Goal: Transaction & Acquisition: Purchase product/service

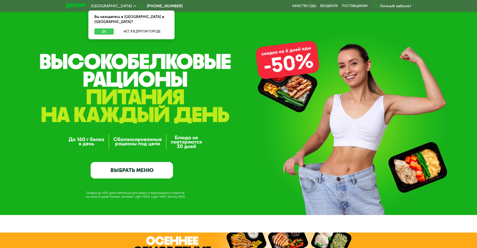
click at [111, 29] on button "Да" at bounding box center [103, 32] width 19 height 6
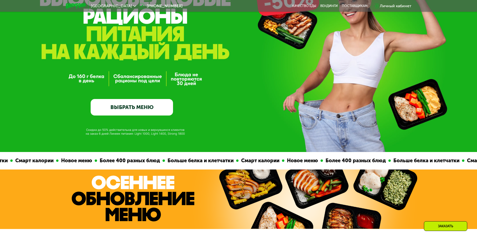
click at [151, 114] on link "ВЫБРАТЬ МЕНЮ" at bounding box center [132, 107] width 82 height 17
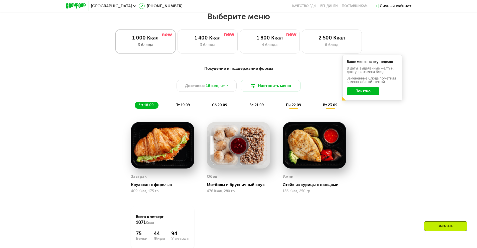
scroll to position [415, 0]
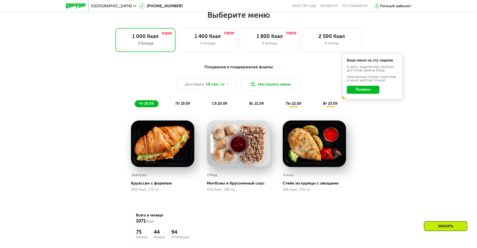
click at [217, 104] on span "сб 20.09" at bounding box center [219, 104] width 15 height 4
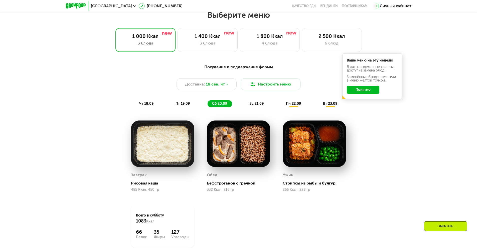
click at [186, 105] on span "пт 19.09" at bounding box center [182, 104] width 14 height 4
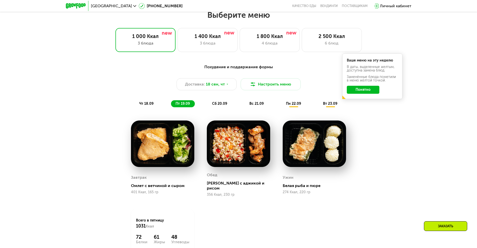
click at [148, 105] on span "чт 18.09" at bounding box center [146, 104] width 14 height 4
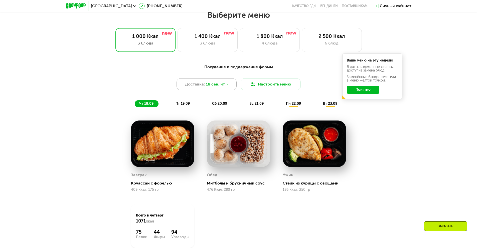
click at [227, 89] on div "Доставка: 18 сен, чт" at bounding box center [206, 84] width 60 height 12
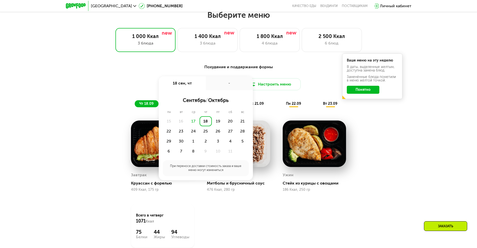
click at [113, 94] on div "Похудение и поддержание формы Доставка: [DATE] сен, чт - сентябрь / октябрь пн …" at bounding box center [238, 85] width 296 height 43
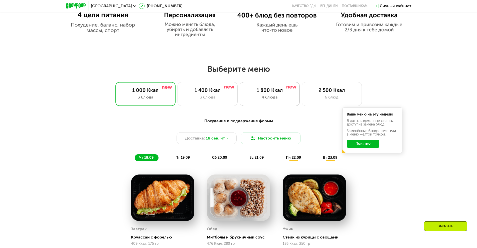
scroll to position [344, 0]
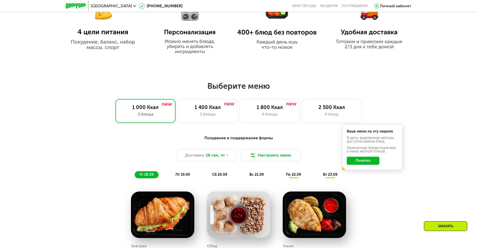
click at [280, 150] on div "Похудение и поддержание формы Доставка: [DATE] Настроить меню чт 18.09 пт 19.09…" at bounding box center [238, 156] width 296 height 43
click at [278, 154] on button "Настроить меню" at bounding box center [271, 155] width 60 height 12
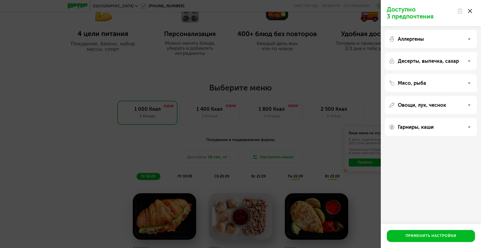
click at [423, 44] on div "Аллергены" at bounding box center [430, 39] width 92 height 18
click at [434, 38] on div "Аллергены" at bounding box center [430, 39] width 84 height 6
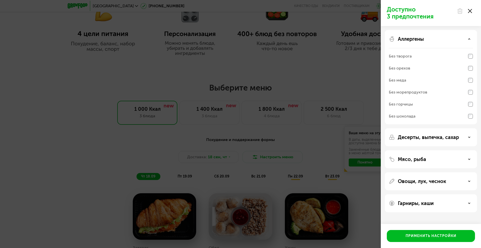
click at [439, 37] on div "Аллергены" at bounding box center [430, 39] width 84 height 6
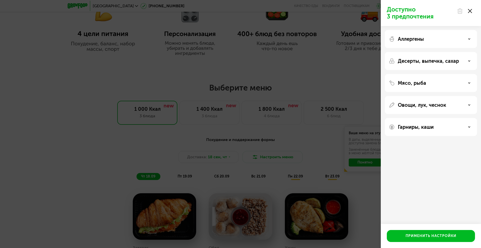
click at [433, 61] on p "Десерты, выпечка, сахар" at bounding box center [427, 61] width 61 height 6
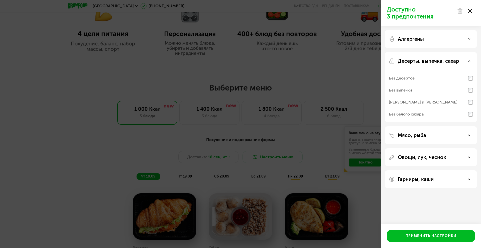
click at [433, 61] on p "Десерты, выпечка, сахар" at bounding box center [427, 61] width 61 height 6
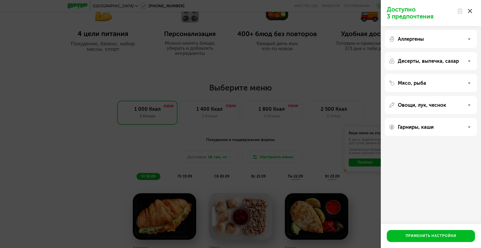
click at [412, 80] on p "Мясо, рыба" at bounding box center [411, 83] width 28 height 6
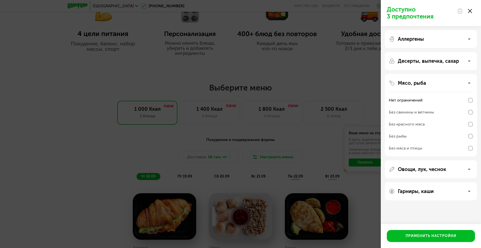
click at [426, 84] on div "Мясо, рыба" at bounding box center [430, 83] width 84 height 6
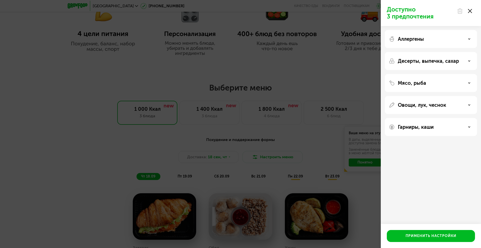
click at [424, 103] on p "Овощи, лук, чеснок" at bounding box center [421, 105] width 48 height 6
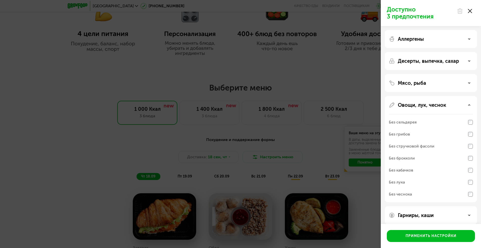
click at [424, 103] on p "Овощи, лук, чеснок" at bounding box center [421, 105] width 48 height 6
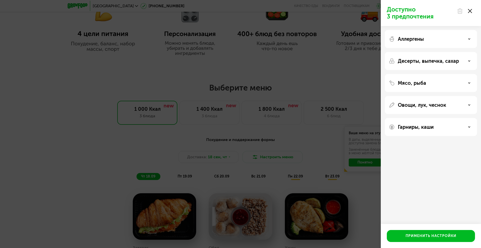
click at [418, 121] on div "Гарниры, каши" at bounding box center [430, 127] width 92 height 18
click at [416, 125] on p "Гарниры, каши" at bounding box center [415, 127] width 36 height 6
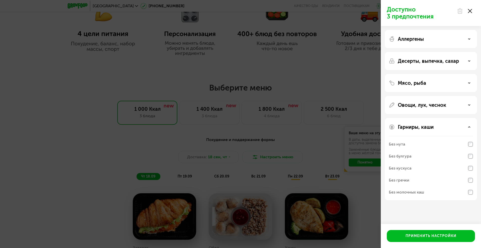
click at [416, 125] on p "Гарниры, каши" at bounding box center [415, 127] width 36 height 6
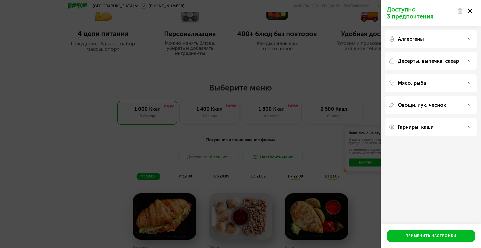
click at [470, 11] on use at bounding box center [470, 11] width 4 height 4
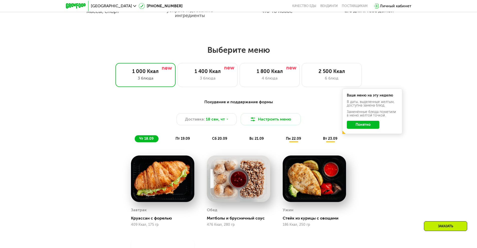
scroll to position [386, 0]
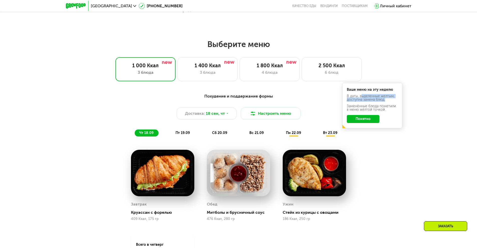
drag, startPoint x: 363, startPoint y: 99, endPoint x: 385, endPoint y: 101, distance: 21.6
click at [385, 101] on div "В даты, выделенные желтым, доступна замена блюд." at bounding box center [372, 98] width 51 height 7
click at [381, 98] on div "В даты, выделенные желтым, доступна замена блюд." at bounding box center [372, 98] width 51 height 7
click at [363, 122] on button "Понятно" at bounding box center [363, 119] width 33 height 8
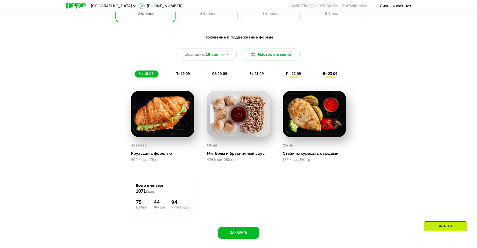
scroll to position [439, 0]
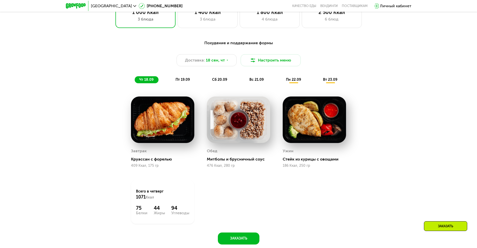
click at [239, 125] on img at bounding box center [238, 120] width 63 height 47
click at [218, 161] on div "Митболы и брусничный соус" at bounding box center [240, 159] width 67 height 5
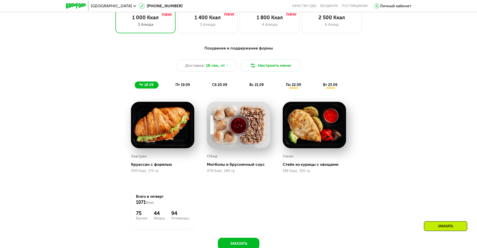
scroll to position [348, 0]
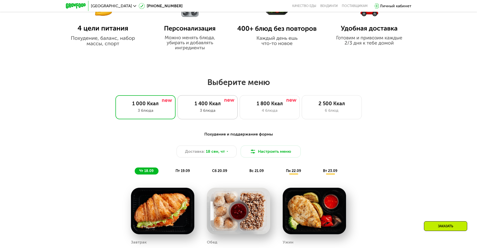
click at [214, 109] on div "3 блюда" at bounding box center [208, 111] width 50 height 6
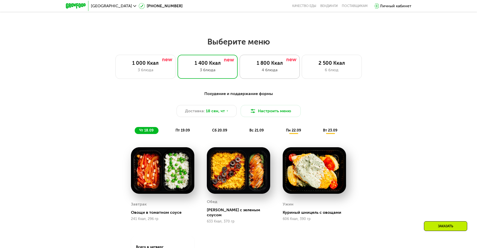
scroll to position [389, 0]
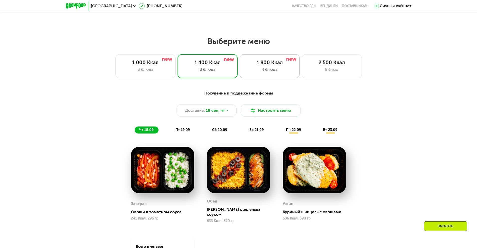
click at [260, 62] on div "1 800 Ккал" at bounding box center [270, 63] width 50 height 6
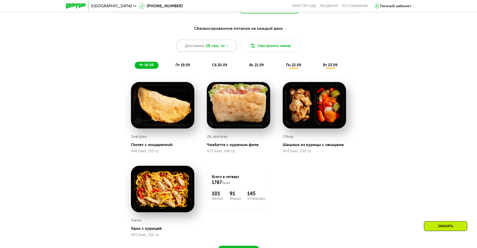
scroll to position [440, 0]
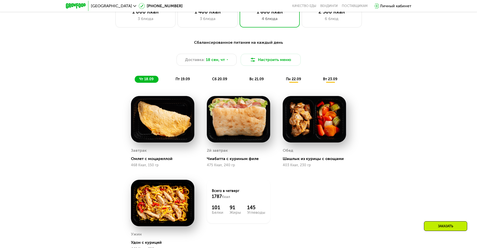
drag, startPoint x: 187, startPoint y: 75, endPoint x: 186, endPoint y: 81, distance: 6.1
click at [187, 75] on div "Сбалансированное питание на каждый день Доставка: [DATE] Настроить меню чт 18.0…" at bounding box center [238, 61] width 296 height 43
click at [186, 81] on span "пт 19.09" at bounding box center [182, 79] width 14 height 4
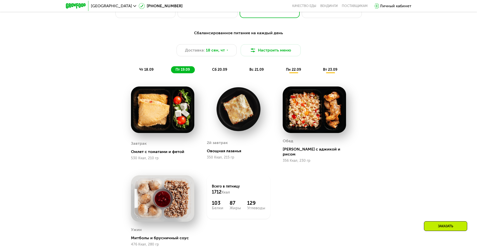
scroll to position [448, 0]
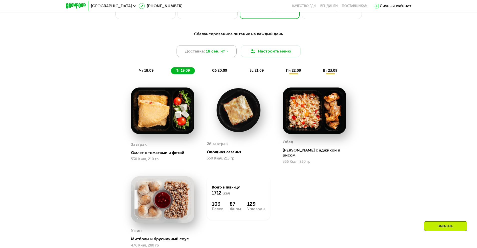
click at [216, 53] on span "18 сен, чт" at bounding box center [215, 51] width 19 height 6
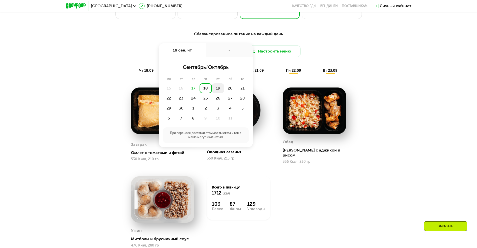
click at [217, 91] on div "19" at bounding box center [218, 88] width 12 height 10
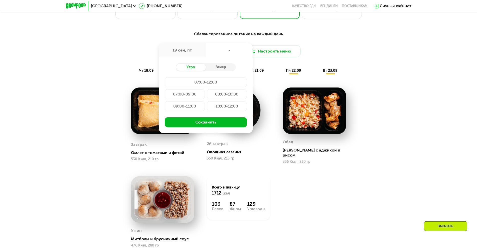
click at [110, 96] on div "Сбалансированное питание на каждый день Доставка: [DATE] сен, пт - Утро Вечер 0…" at bounding box center [238, 148] width 308 height 241
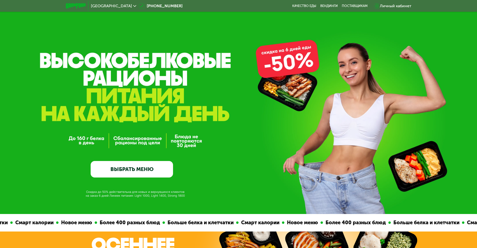
scroll to position [0, 0]
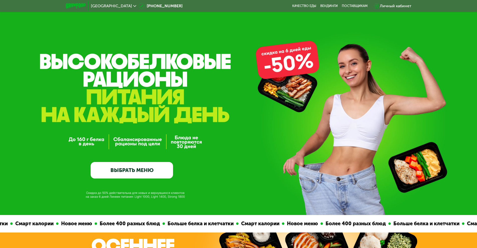
click at [136, 166] on link "ВЫБРАТЬ МЕНЮ" at bounding box center [132, 170] width 82 height 17
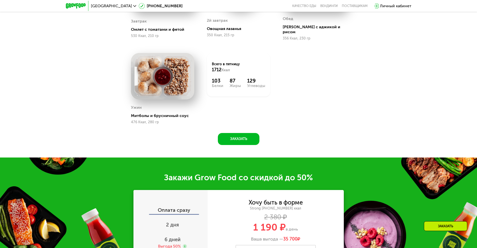
scroll to position [413, 0]
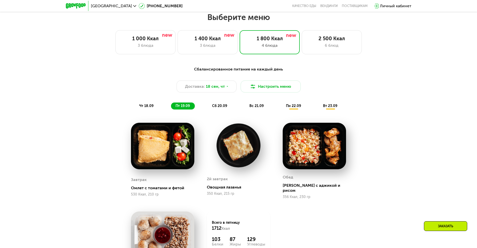
click at [223, 108] on span "сб 20.09" at bounding box center [219, 106] width 15 height 4
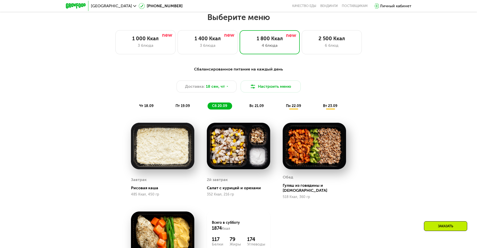
click at [248, 106] on div "вс 21.09" at bounding box center [257, 106] width 24 height 7
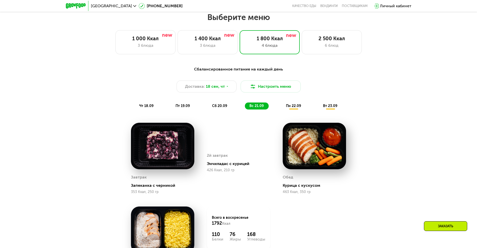
click at [283, 106] on div "пн 22.09" at bounding box center [293, 106] width 25 height 7
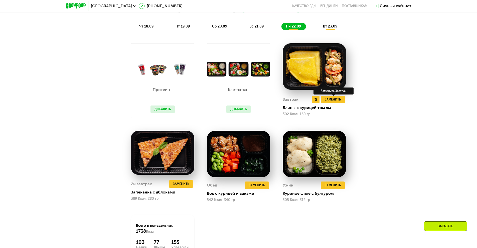
scroll to position [491, 0]
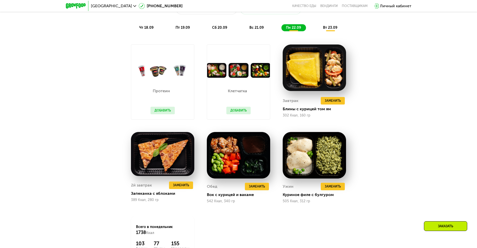
click at [329, 30] on span "вт 23.09" at bounding box center [330, 28] width 14 height 4
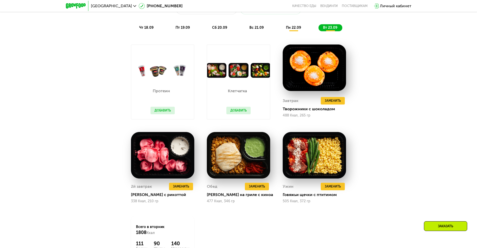
click at [288, 30] on span "пн 22.09" at bounding box center [293, 28] width 15 height 4
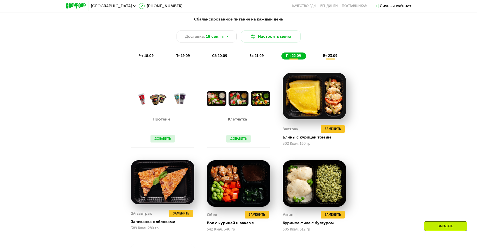
scroll to position [476, 0]
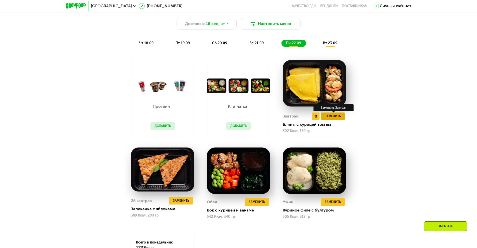
click at [329, 119] on span "Заменить" at bounding box center [333, 116] width 16 height 5
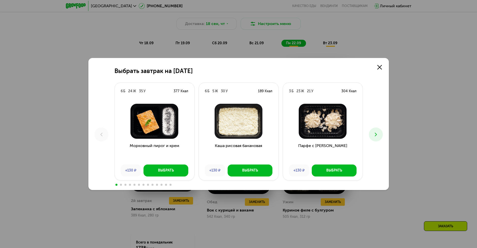
click at [376, 134] on use at bounding box center [375, 135] width 2 height 4
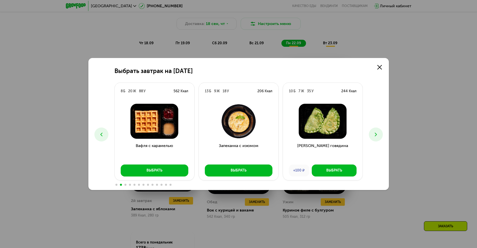
click at [376, 134] on use at bounding box center [375, 135] width 2 height 4
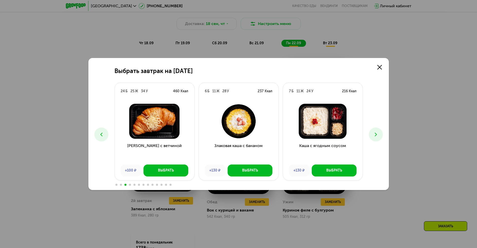
click at [106, 134] on button at bounding box center [101, 135] width 14 height 14
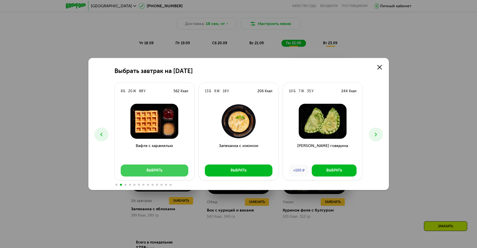
click at [151, 170] on div "Выбрать" at bounding box center [154, 170] width 16 height 5
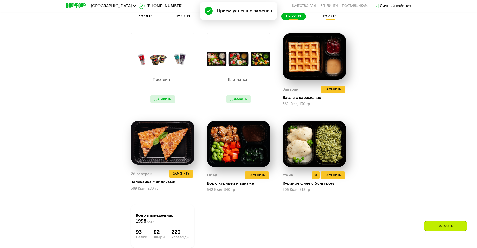
scroll to position [518, 0]
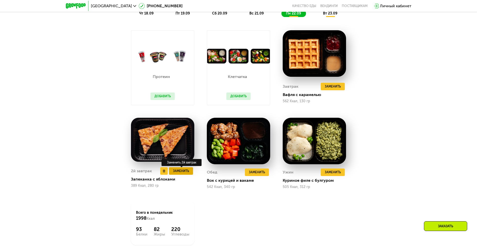
click at [183, 172] on span "Заменить" at bounding box center [181, 171] width 16 height 5
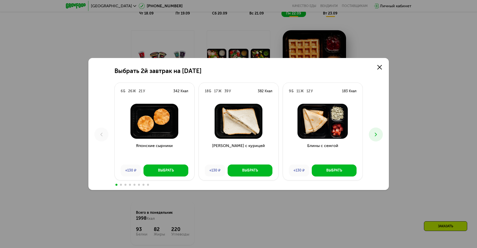
click at [374, 134] on icon at bounding box center [376, 135] width 6 height 6
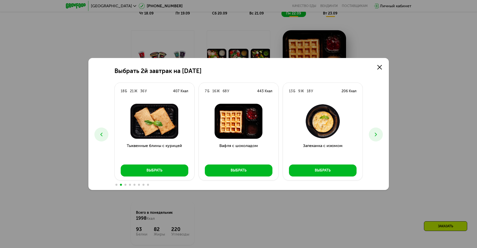
click at [374, 134] on icon at bounding box center [376, 135] width 6 height 6
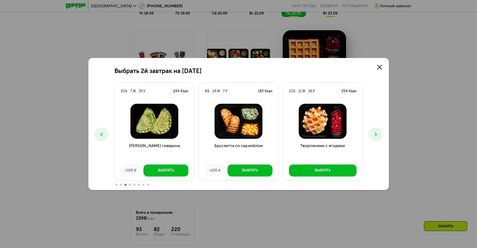
click at [374, 134] on icon at bounding box center [376, 135] width 6 height 6
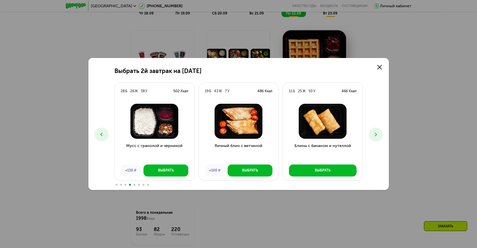
click at [374, 134] on icon at bounding box center [376, 135] width 6 height 6
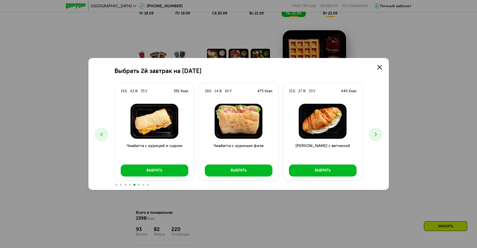
click at [374, 134] on icon at bounding box center [376, 135] width 6 height 6
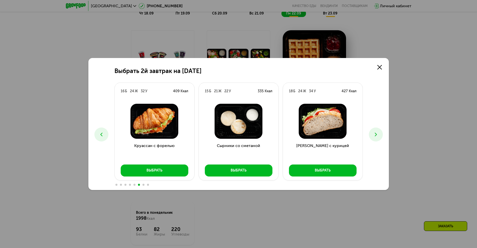
click at [374, 134] on icon at bounding box center [376, 135] width 6 height 6
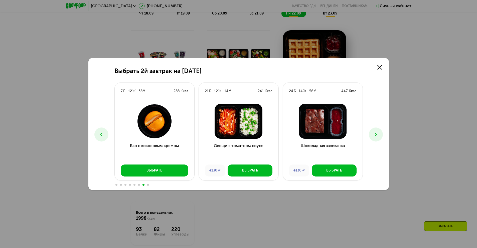
click at [374, 134] on icon at bounding box center [376, 135] width 6 height 6
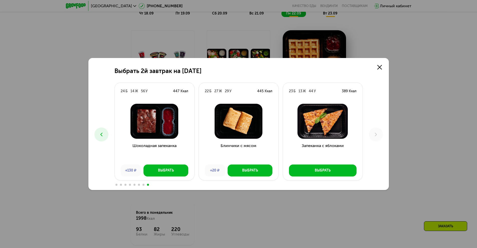
click at [99, 134] on icon at bounding box center [101, 135] width 6 height 6
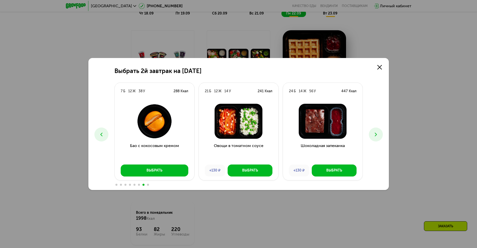
click at [99, 134] on icon at bounding box center [101, 135] width 6 height 6
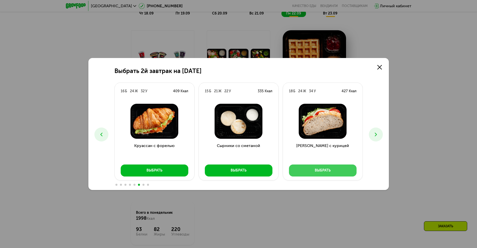
click at [332, 165] on button "Выбрать" at bounding box center [323, 171] width 68 height 12
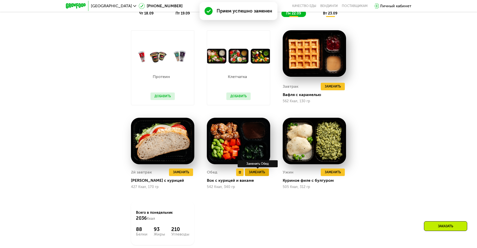
click at [259, 175] on span "Заменить" at bounding box center [257, 172] width 16 height 5
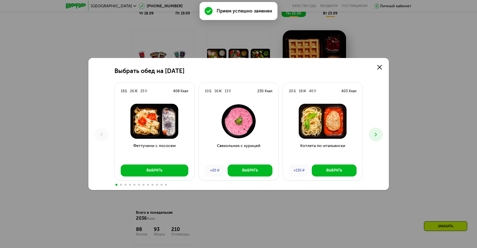
click at [415, 89] on div "Выбрать обед на [DATE] Б 26 Ж 25 У 408 Ккал Феттучини с лососем Выбрать 10 Б 16…" at bounding box center [238, 124] width 477 height 248
click at [377, 68] on icon at bounding box center [379, 67] width 5 height 5
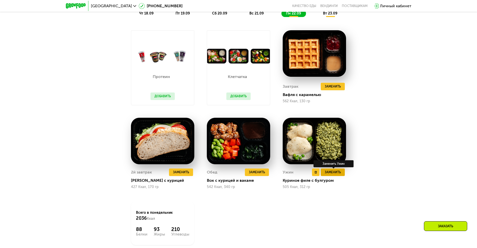
click at [327, 174] on span "Заменить" at bounding box center [333, 172] width 16 height 5
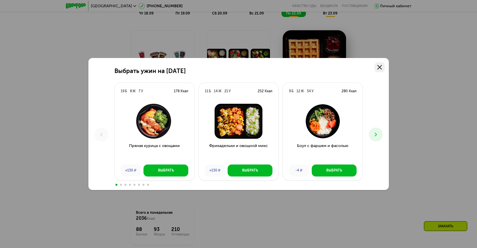
click at [379, 67] on use at bounding box center [379, 67] width 5 height 5
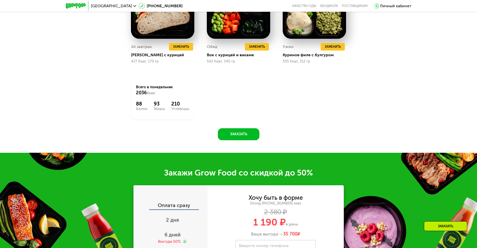
scroll to position [918, 0]
